Goal: Navigation & Orientation: Find specific page/section

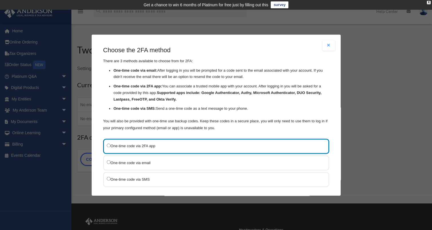
scroll to position [28, 0]
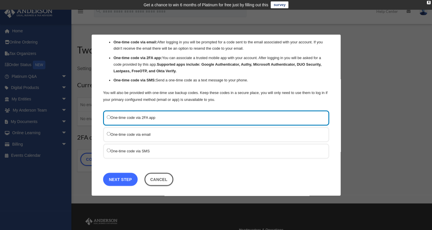
click at [117, 175] on link "Next Step" at bounding box center [120, 178] width 35 height 13
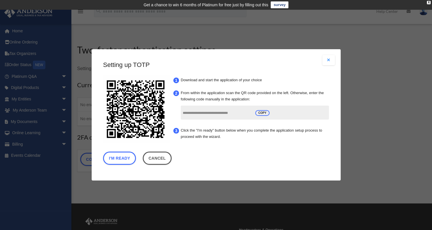
click at [195, 115] on input "**********" at bounding box center [217, 113] width 69 height 11
click at [126, 157] on button "I'm Ready" at bounding box center [119, 158] width 33 height 13
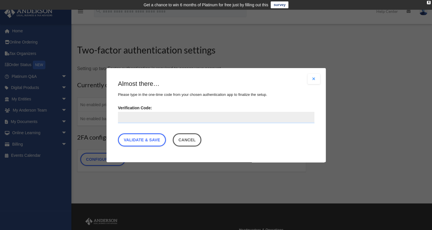
click at [157, 115] on input "Verification Code:" at bounding box center [216, 116] width 197 height 11
type input "******"
click at [142, 141] on link "Validate & Save" at bounding box center [142, 139] width 48 height 13
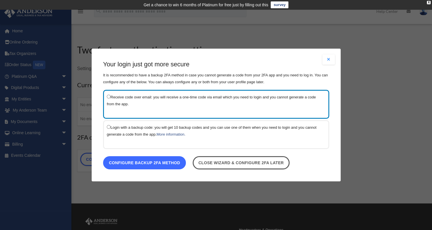
click at [167, 161] on link "Configure backup 2FA method" at bounding box center [144, 162] width 83 height 13
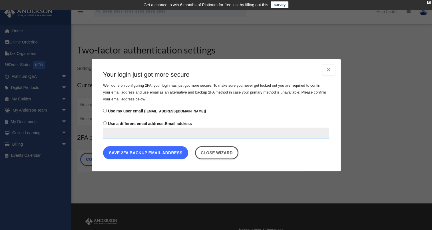
click at [165, 152] on button "Save 2FA backup email address" at bounding box center [145, 152] width 85 height 13
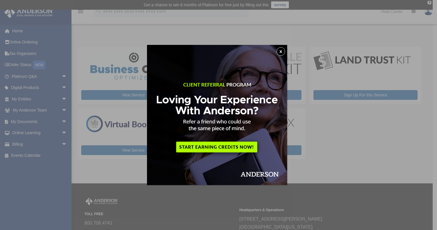
click at [283, 50] on button "x" at bounding box center [280, 51] width 9 height 9
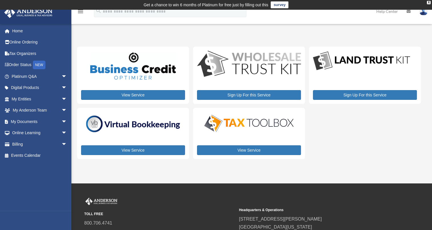
click at [340, 103] on div "Sign Up For this Service" at bounding box center [365, 75] width 112 height 57
click at [61, 75] on span "arrow_drop_down" at bounding box center [66, 77] width 11 height 12
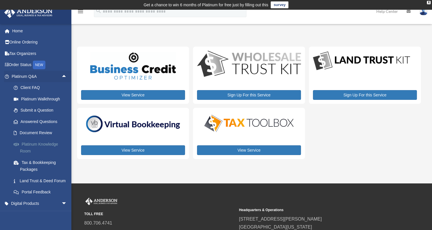
click at [41, 145] on link "Platinum Knowledge Room" at bounding box center [42, 147] width 68 height 18
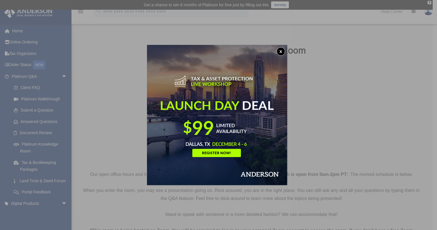
click at [225, 152] on img at bounding box center [217, 115] width 140 height 140
click at [282, 48] on button "x" at bounding box center [280, 51] width 9 height 9
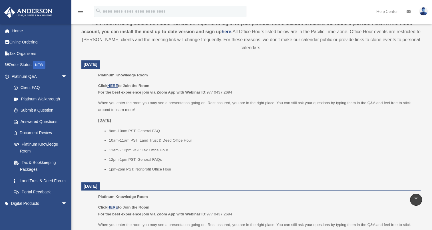
scroll to position [207, 0]
click at [39, 134] on link "Document Review" at bounding box center [42, 132] width 68 height 11
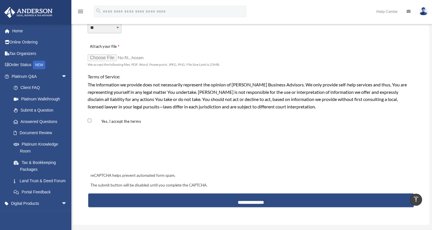
scroll to position [461, 0]
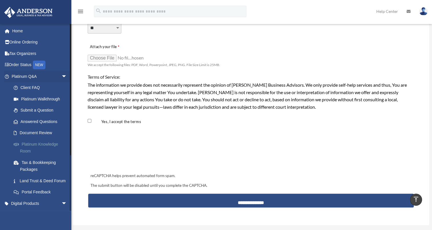
click at [36, 146] on link "Platinum Knowledge Room" at bounding box center [42, 147] width 68 height 18
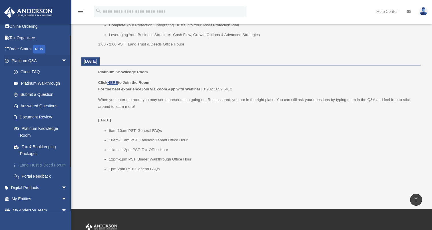
scroll to position [13, 0]
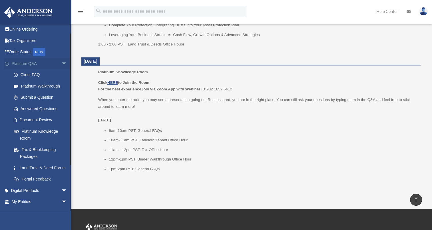
click at [61, 64] on span "arrow_drop_down" at bounding box center [66, 64] width 11 height 12
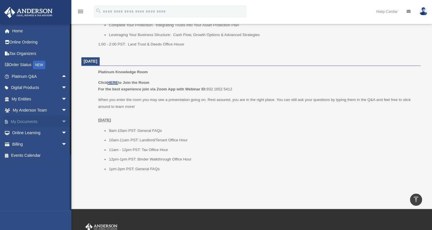
click at [61, 119] on span "arrow_drop_down" at bounding box center [66, 122] width 11 height 12
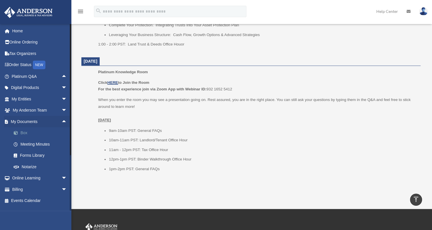
click at [34, 130] on link "Box" at bounding box center [42, 132] width 68 height 11
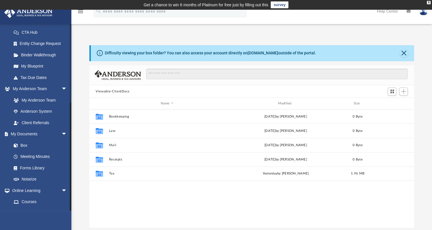
scroll to position [132, 0]
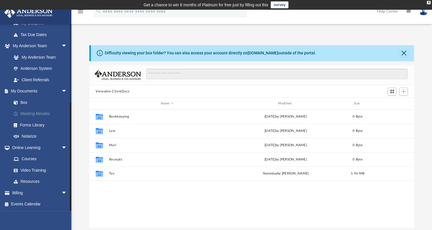
click at [32, 113] on link "Meeting Minutes" at bounding box center [42, 113] width 68 height 11
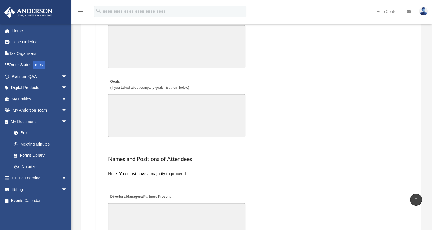
scroll to position [1028, 0]
click at [35, 157] on link "Forms Library" at bounding box center [42, 155] width 68 height 11
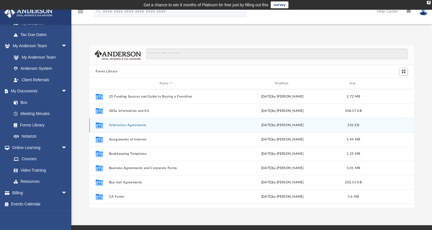
click at [123, 123] on button "Arbitration Agreements" at bounding box center [166, 125] width 114 height 4
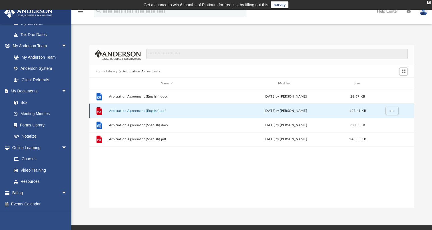
click at [125, 110] on button "Arbitration Agreement (English).pdf" at bounding box center [167, 111] width 116 height 4
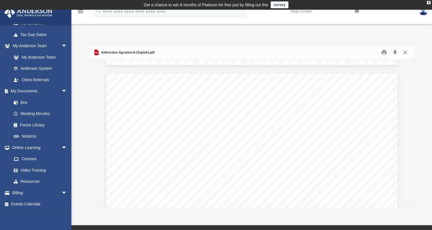
scroll to position [1920, 0]
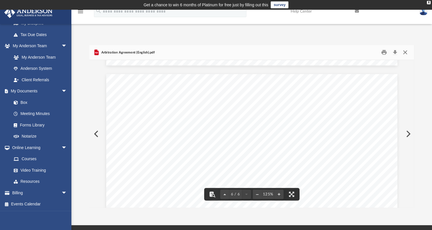
click at [407, 50] on button "Close" at bounding box center [405, 52] width 10 height 9
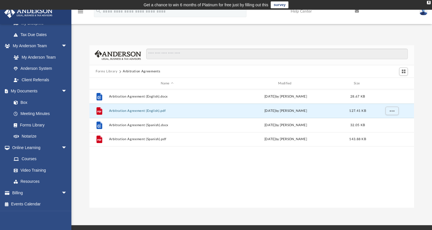
click at [111, 71] on button "Forms Library" at bounding box center [107, 71] width 22 height 5
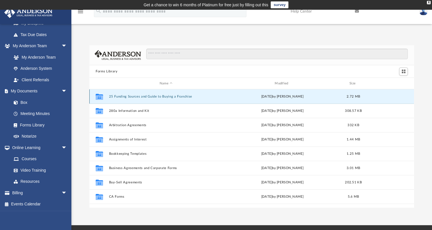
click at [140, 96] on button "25 Funding Sources and Guide to Buying a Franchise" at bounding box center [166, 97] width 114 height 4
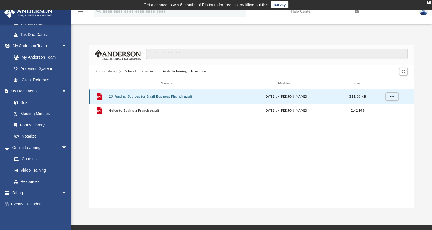
click at [140, 96] on button "25 Funding Sources for Small Business Financing.pdf" at bounding box center [167, 97] width 116 height 4
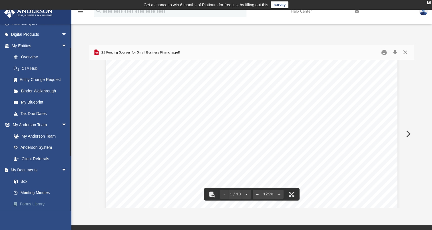
scroll to position [0, 0]
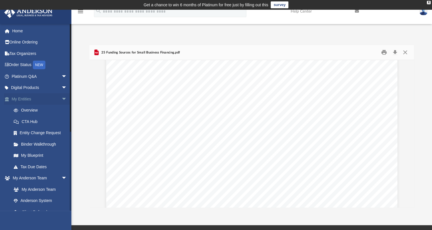
click at [61, 96] on span "arrow_drop_down" at bounding box center [66, 99] width 11 height 12
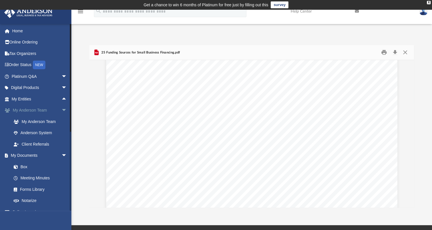
click at [61, 110] on span "arrow_drop_down" at bounding box center [66, 111] width 11 height 12
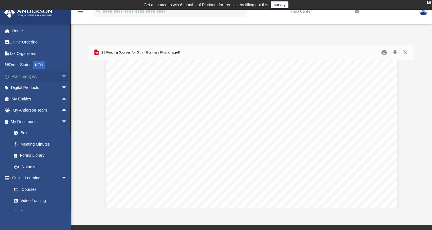
click at [61, 79] on span "arrow_drop_down" at bounding box center [66, 77] width 11 height 12
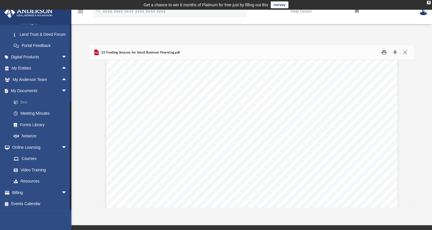
scroll to position [153, 0]
click at [61, 90] on span "arrow_drop_down" at bounding box center [66, 91] width 11 height 12
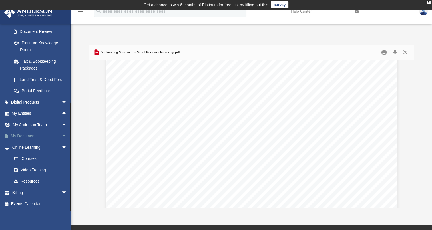
scroll to position [108, 0]
click at [61, 145] on span "arrow_drop_down" at bounding box center [66, 147] width 11 height 12
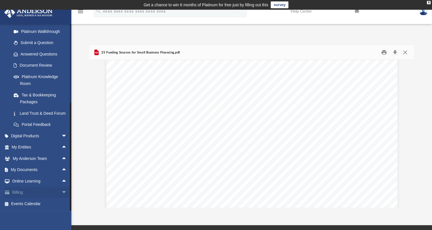
click at [61, 189] on span "arrow_drop_down" at bounding box center [66, 193] width 11 height 12
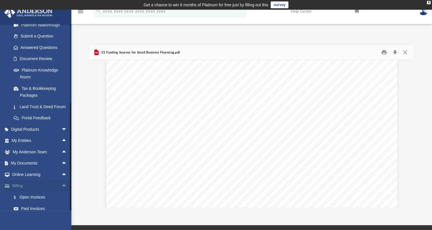
click at [61, 191] on span "arrow_drop_up" at bounding box center [66, 186] width 11 height 12
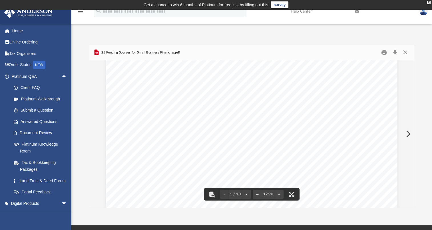
scroll to position [214, 0]
click at [394, 53] on button "Download" at bounding box center [395, 52] width 10 height 9
click at [28, 99] on link "Platinum Walkthrough" at bounding box center [42, 98] width 68 height 11
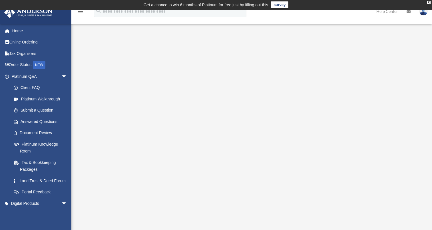
scroll to position [61, 0]
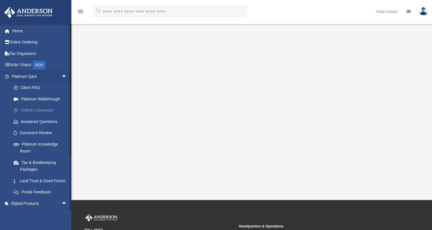
click at [35, 109] on link "Submit a Question" at bounding box center [42, 110] width 68 height 11
click at [34, 108] on link "Submit a Question" at bounding box center [42, 110] width 68 height 11
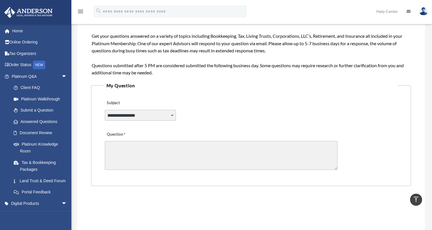
scroll to position [97, 0]
click at [37, 101] on link "Platinum Walkthrough" at bounding box center [42, 98] width 68 height 11
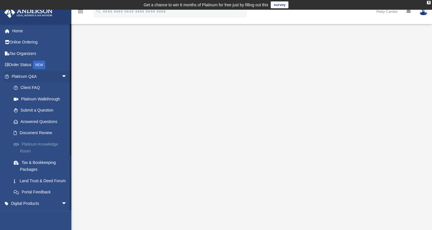
click at [33, 148] on link "Platinum Knowledge Room" at bounding box center [42, 147] width 68 height 18
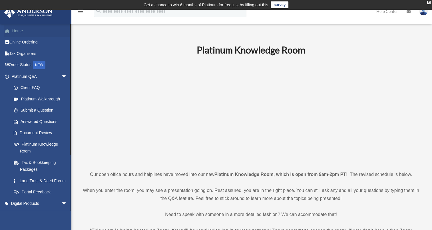
click at [17, 28] on link "Home" at bounding box center [40, 30] width 72 height 11
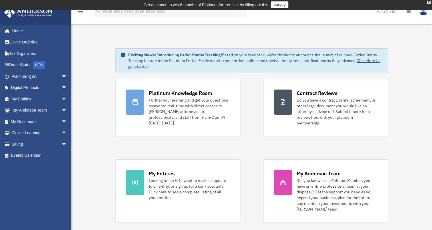
click at [22, 12] on img at bounding box center [29, 12] width 52 height 11
click at [13, 43] on link "Online Ordering" at bounding box center [40, 42] width 72 height 11
click at [79, 14] on icon "menu" at bounding box center [80, 11] width 7 height 7
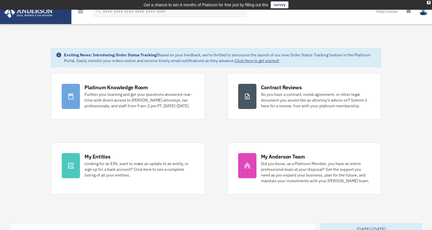
click at [79, 14] on icon "menu" at bounding box center [80, 11] width 7 height 7
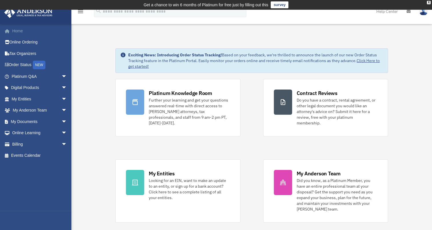
click at [27, 33] on link "Home" at bounding box center [40, 30] width 72 height 11
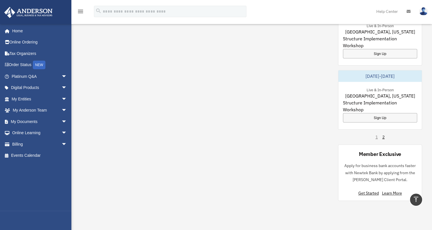
scroll to position [361, 0]
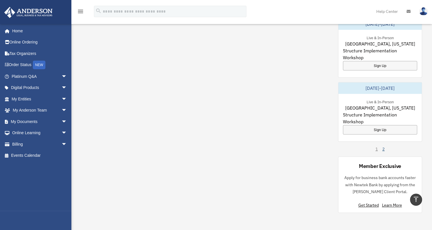
click at [383, 146] on link "2" at bounding box center [384, 149] width 2 height 6
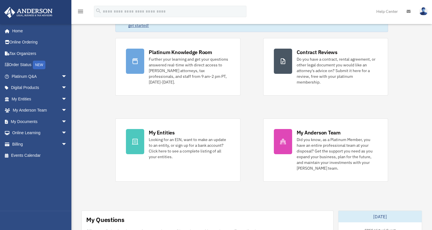
scroll to position [43, 0]
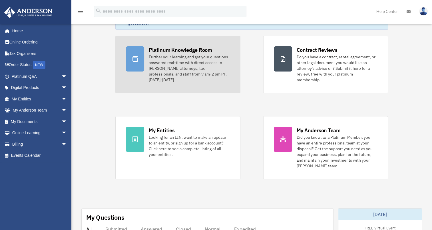
click at [171, 61] on div "Further your learning and get your questions answered real-time with direct acc…" at bounding box center [189, 68] width 81 height 29
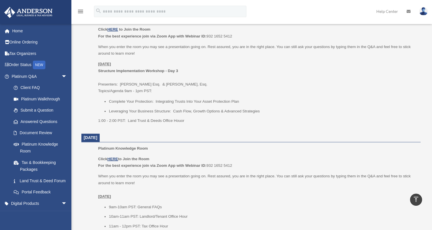
scroll to position [625, 0]
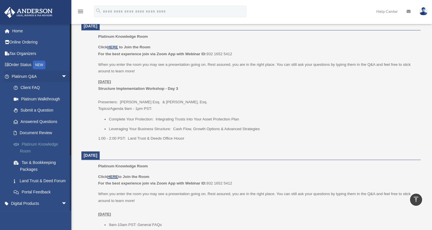
click at [25, 143] on link "Platinum Knowledge Room" at bounding box center [42, 147] width 68 height 18
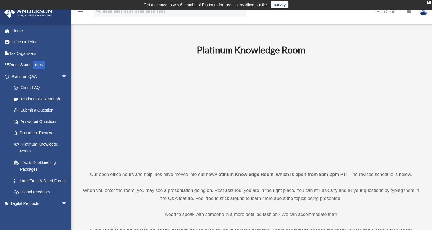
click at [278, 7] on link "survey" at bounding box center [280, 4] width 18 height 7
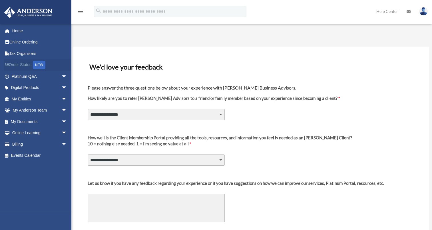
click at [23, 64] on link "Order Status NEW" at bounding box center [40, 65] width 72 height 12
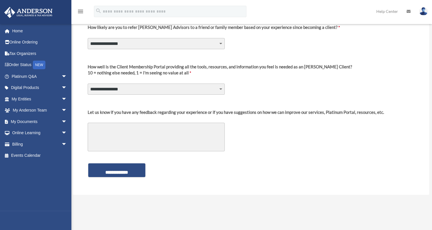
scroll to position [71, 0]
click at [76, 107] on div "**********" at bounding box center [251, 85] width 357 height 219
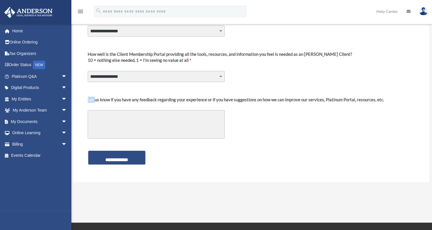
scroll to position [89, 0]
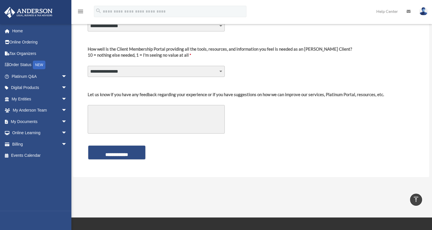
click at [82, 139] on div "**********" at bounding box center [251, 67] width 357 height 219
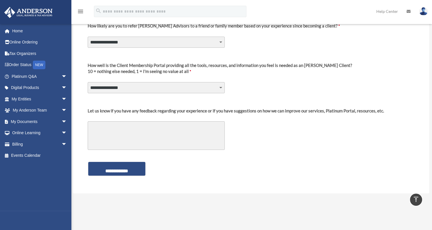
scroll to position [37, 0]
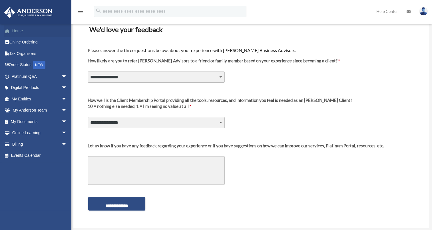
click at [22, 30] on link "Home" at bounding box center [40, 30] width 72 height 11
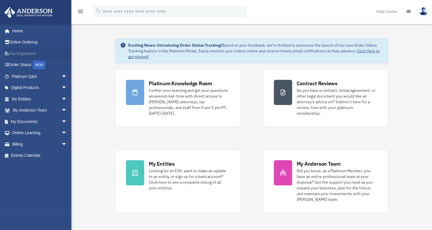
click at [17, 52] on link "Tax Organizers" at bounding box center [40, 53] width 72 height 11
